Goal: Information Seeking & Learning: Learn about a topic

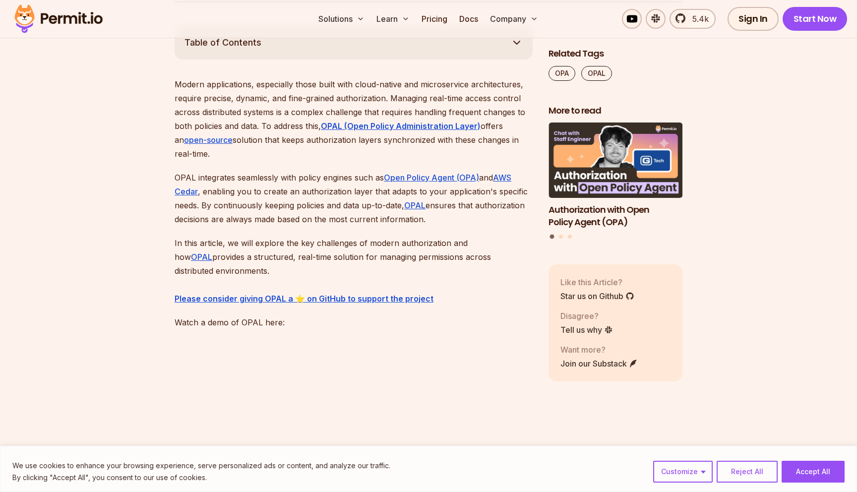
scroll to position [581, 0]
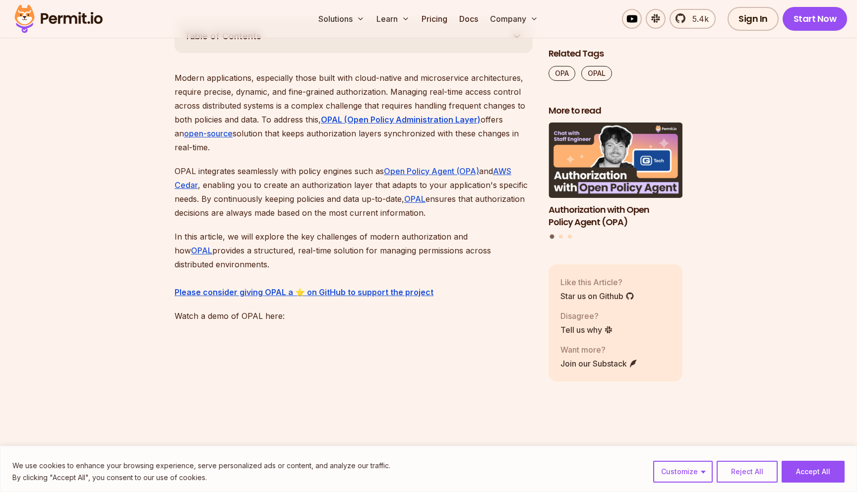
click at [269, 82] on p "Modern applications, especially those built with cloud-native and microservice …" at bounding box center [354, 112] width 358 height 83
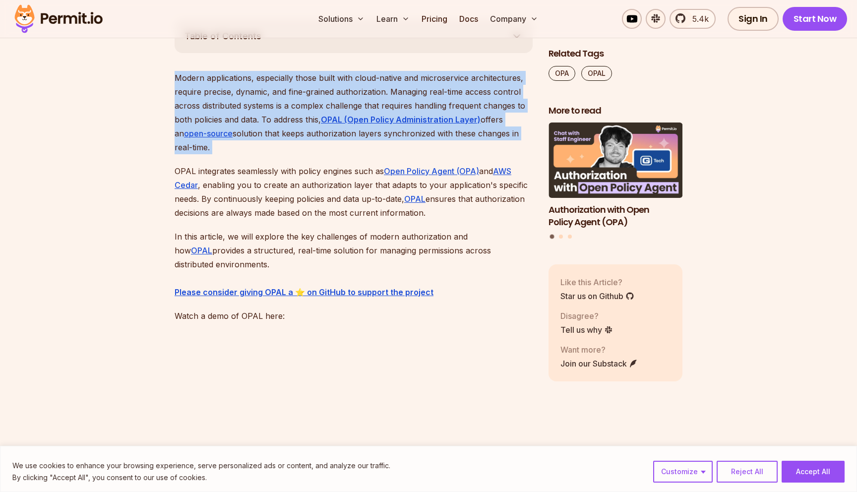
click at [269, 82] on p "Modern applications, especially those built with cloud-native and microservice …" at bounding box center [354, 112] width 358 height 83
click at [260, 86] on p "Modern applications, especially those built with cloud-native and microservice …" at bounding box center [354, 112] width 358 height 83
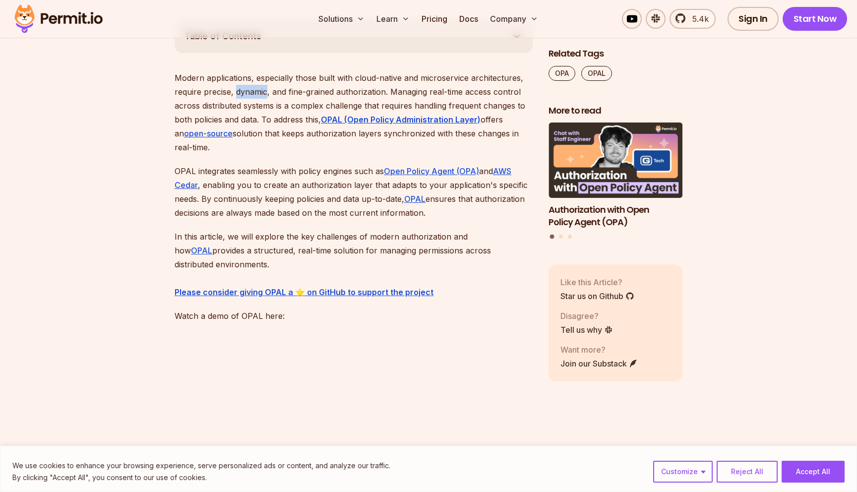
click at [260, 86] on p "Modern applications, especially those built with cloud-native and microservice …" at bounding box center [354, 112] width 358 height 83
click at [229, 110] on p "Modern applications, especially those built with cloud-native and microservice …" at bounding box center [354, 112] width 358 height 83
click at [256, 115] on p "Modern applications, especially those built with cloud-native and microservice …" at bounding box center [354, 112] width 358 height 83
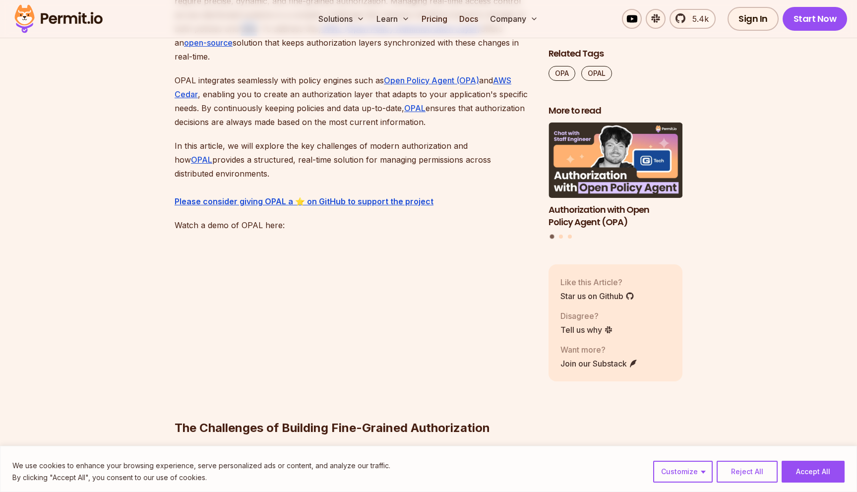
scroll to position [672, 0]
click at [248, 102] on p "OPAL integrates seamlessly with policy engines such as Open Policy Agent (OPA) …" at bounding box center [354, 100] width 358 height 56
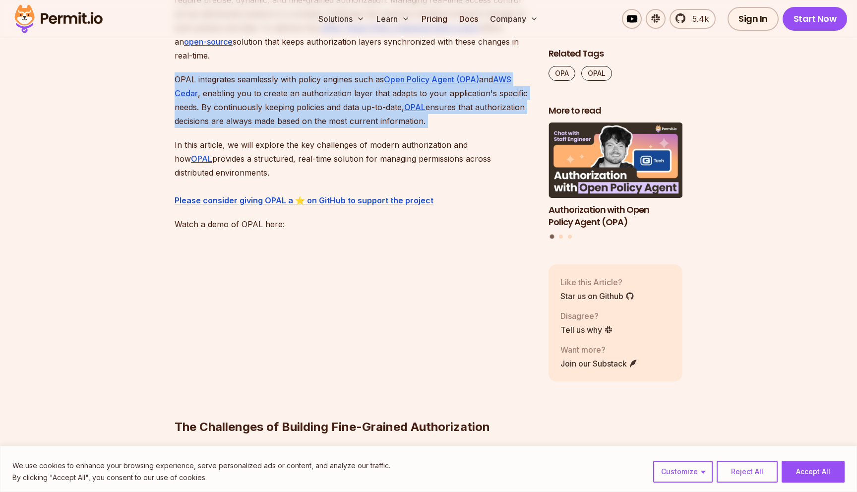
click at [248, 102] on p "OPAL integrates seamlessly with policy engines such as Open Policy Agent (OPA) …" at bounding box center [354, 100] width 358 height 56
